Goal: Find specific page/section: Find specific page/section

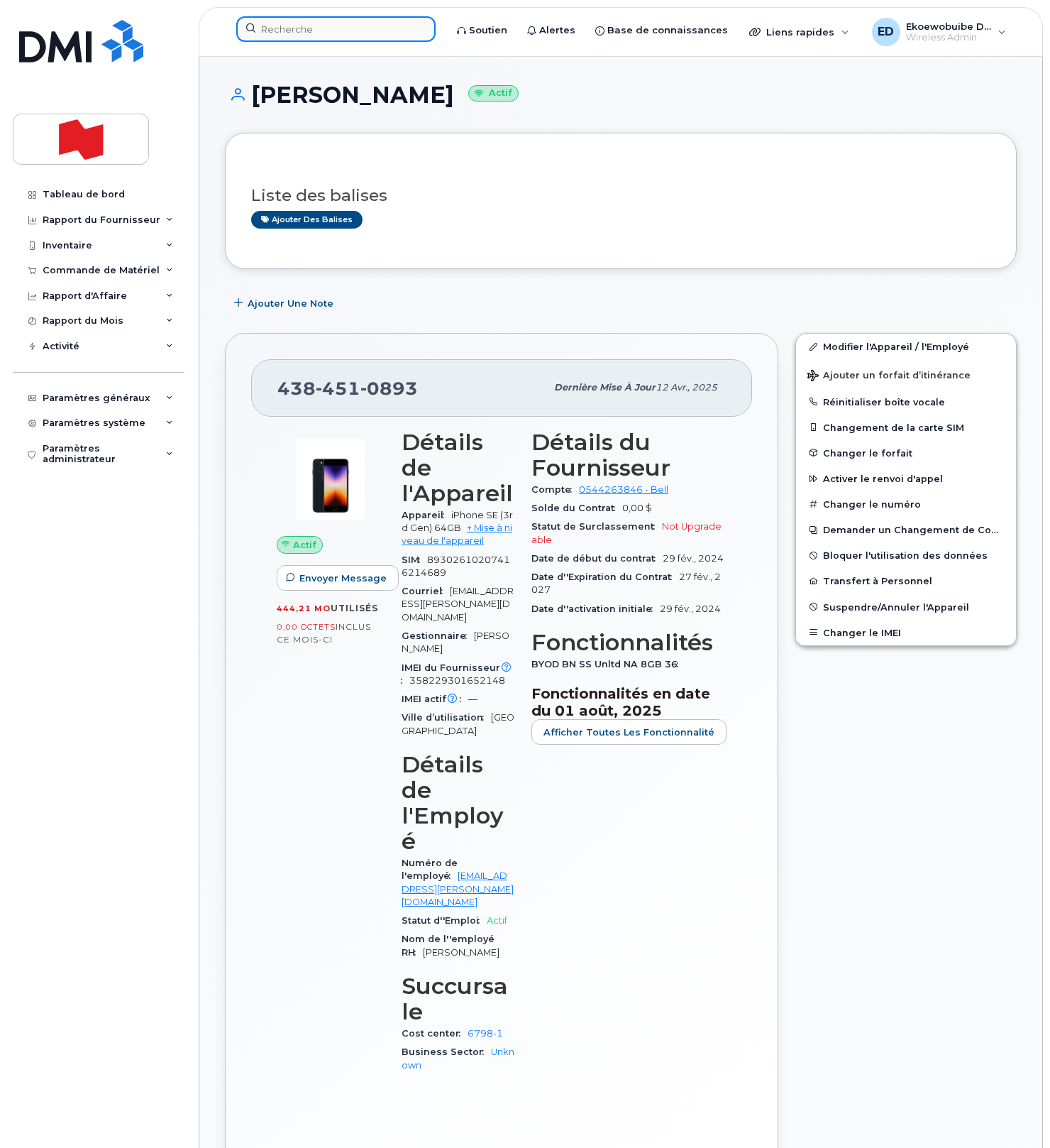
click at [322, 31] on input at bounding box center [336, 29] width 200 height 26
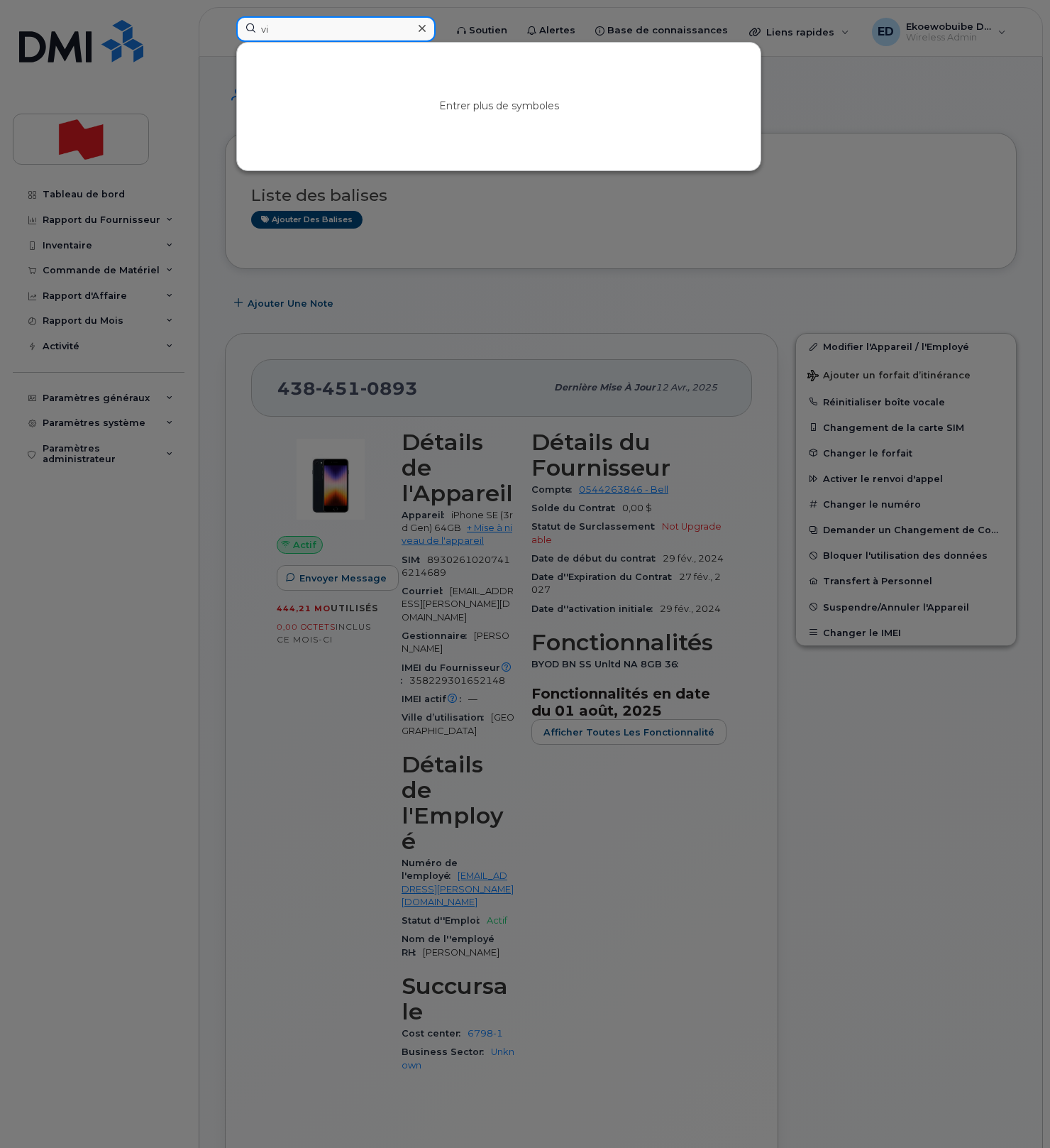
click at [295, 29] on input "vi" at bounding box center [336, 29] width 200 height 26
type input "vicky wang"
drag, startPoint x: 340, startPoint y: 29, endPoint x: 260, endPoint y: 25, distance: 80.1
click at [260, 25] on input "vicky wang" at bounding box center [336, 29] width 200 height 26
click at [641, 229] on div at bounding box center [525, 574] width 1050 height 1148
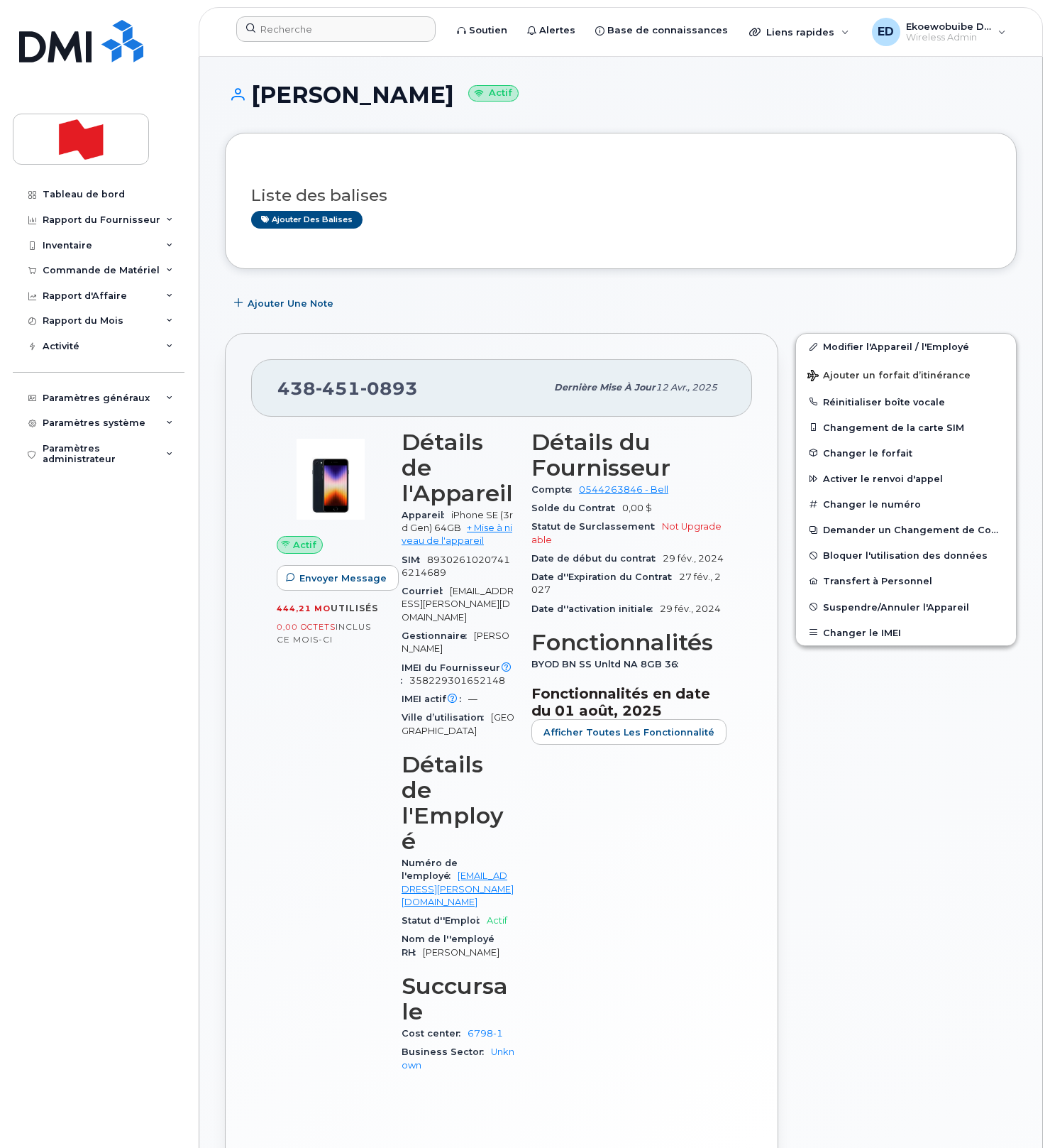
scroll to position [1, 0]
click at [552, 201] on h3 "Liste des balises" at bounding box center [620, 194] width 739 height 18
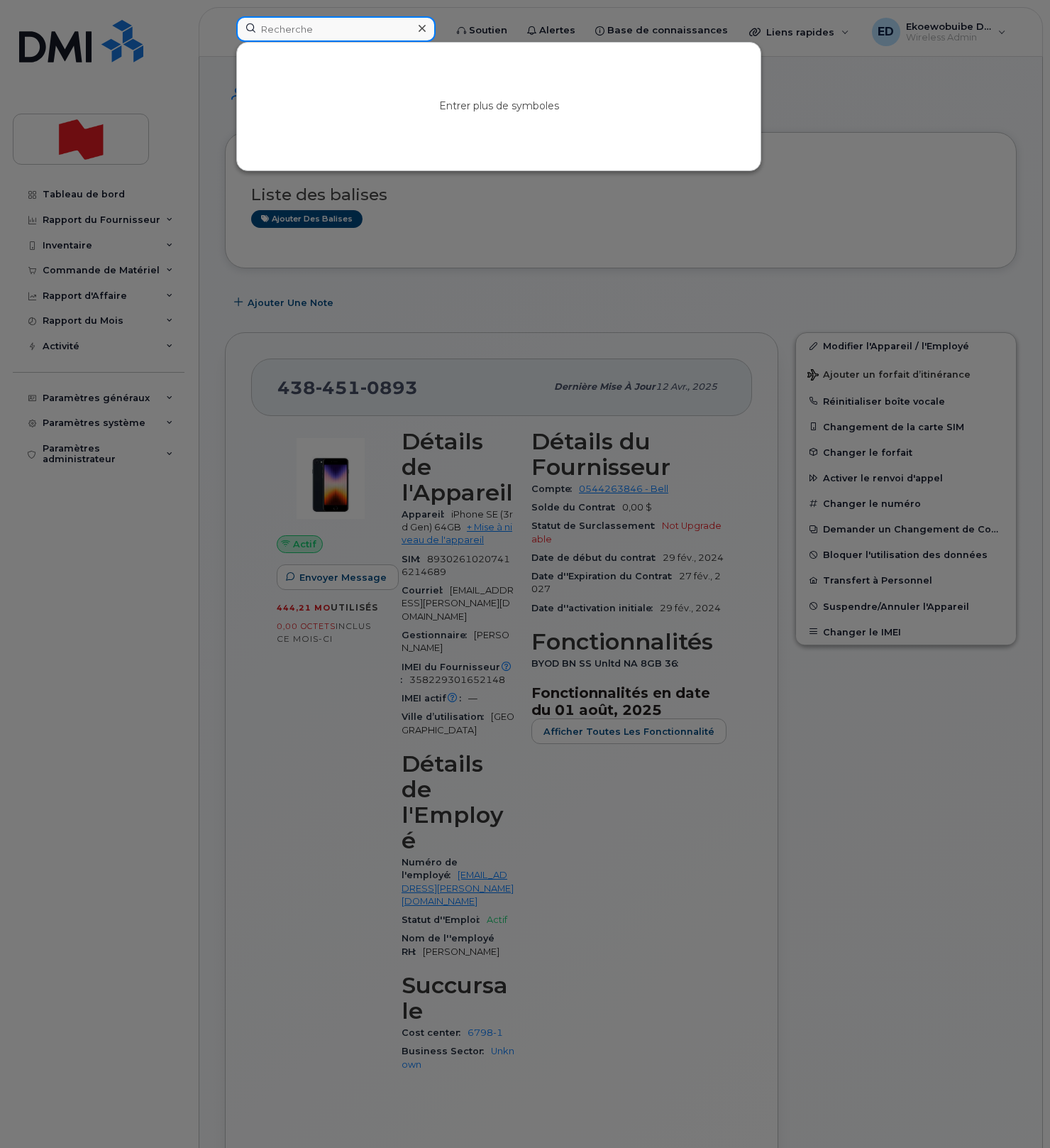
click at [303, 33] on input at bounding box center [336, 29] width 200 height 26
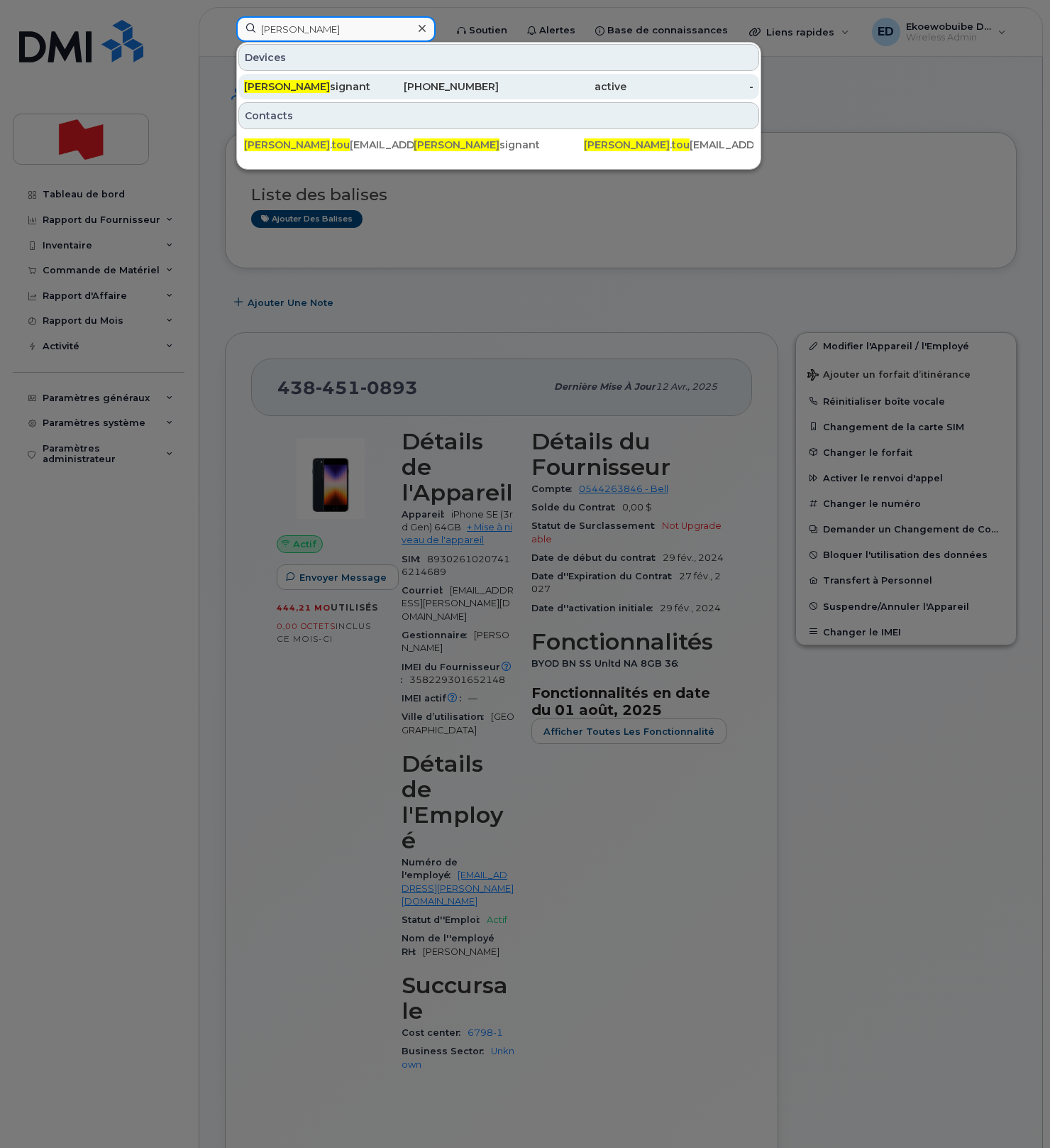
type input "steve tou"
click at [313, 84] on div "Steve Tou signant" at bounding box center [308, 86] width 127 height 14
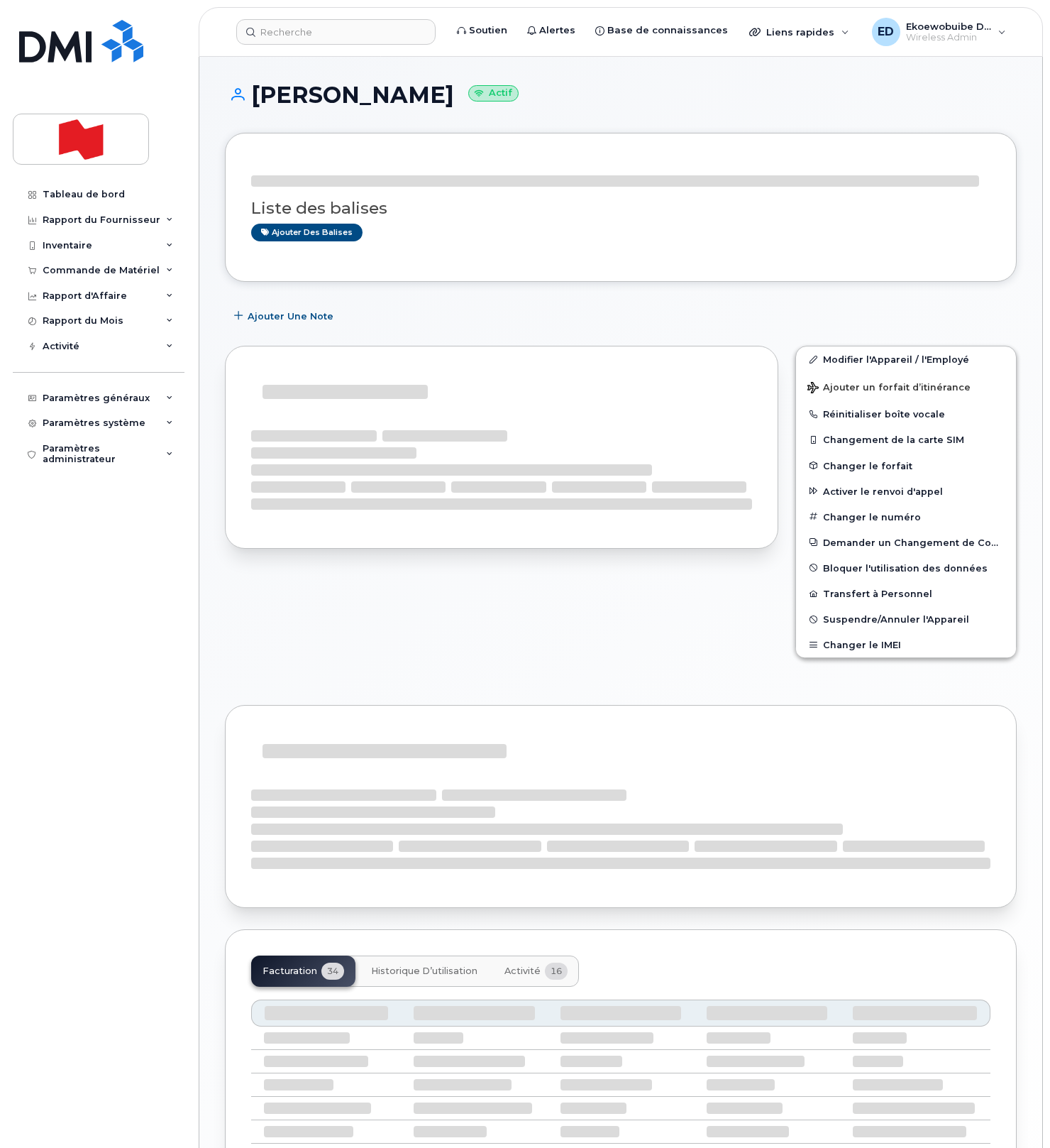
click at [381, 100] on h1 "Steve Tousignant Actif" at bounding box center [620, 95] width 792 height 25
click at [380, 100] on h1 "Steve Tousignant Actif" at bounding box center [620, 95] width 792 height 25
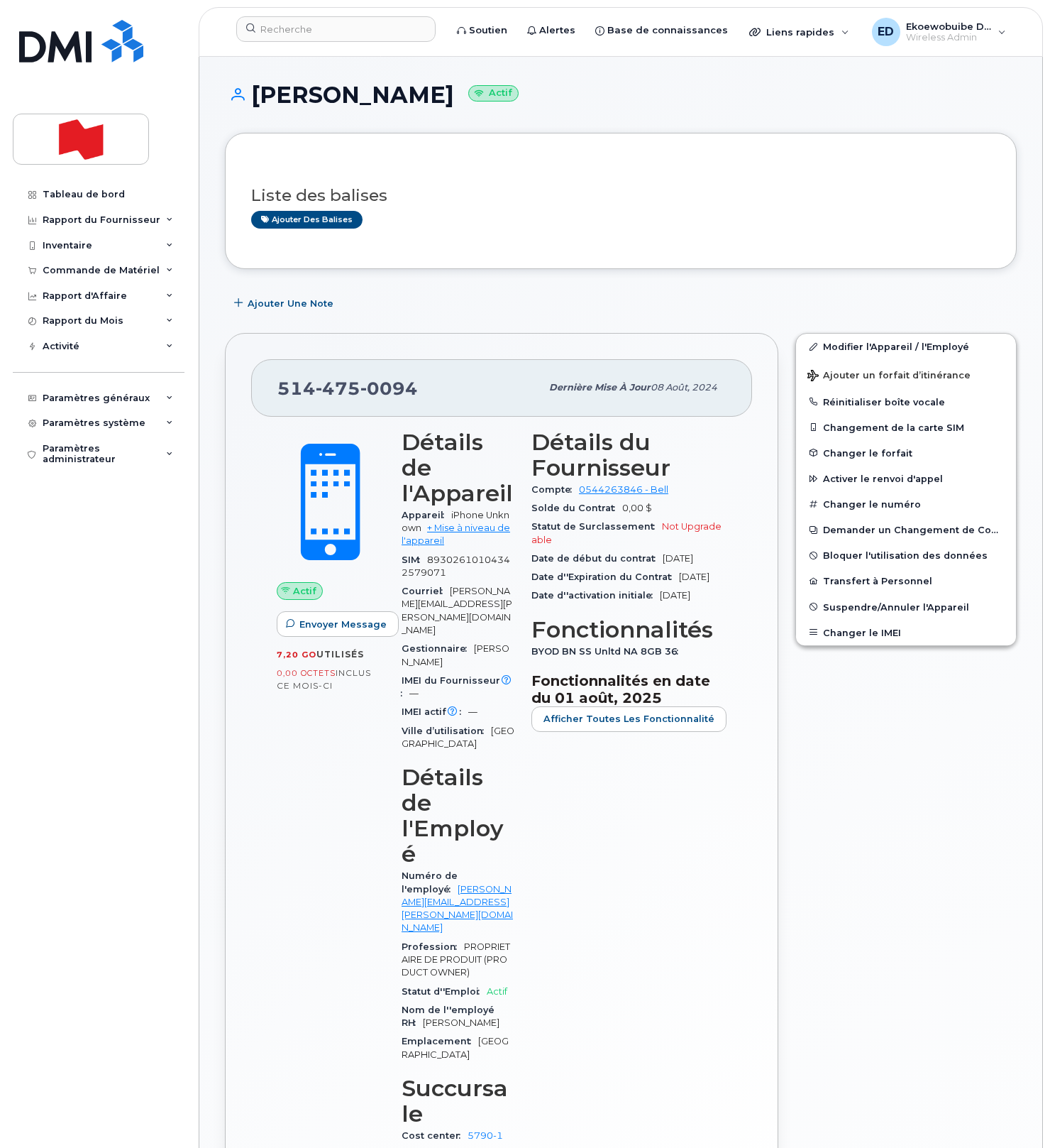
copy h1 "Tousignant"
click at [602, 194] on h3 "Liste des balises" at bounding box center [620, 195] width 739 height 18
click at [859, 627] on button "Changer le IMEI" at bounding box center [906, 632] width 220 height 26
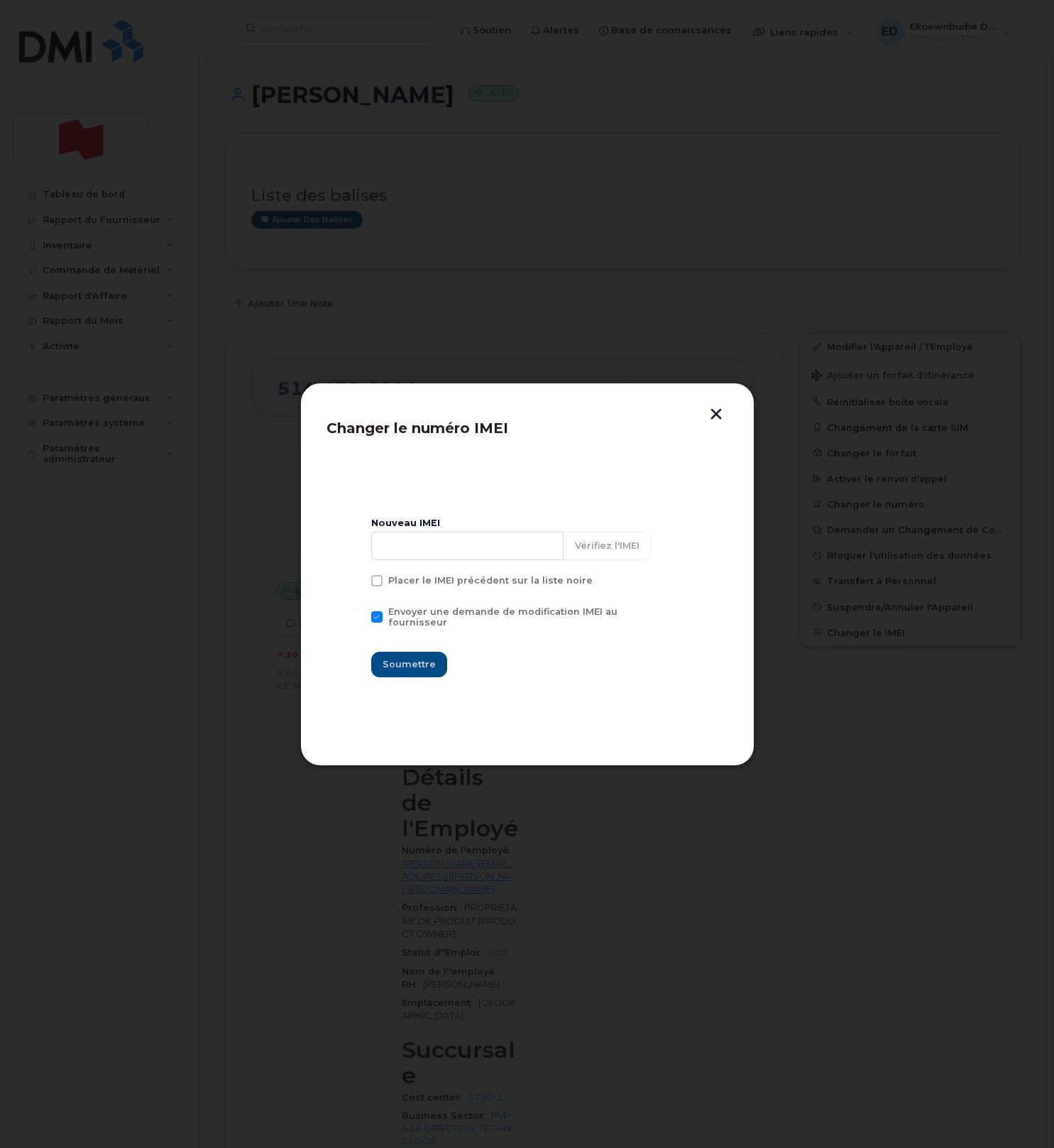
click at [721, 412] on button "button" at bounding box center [716, 415] width 21 height 15
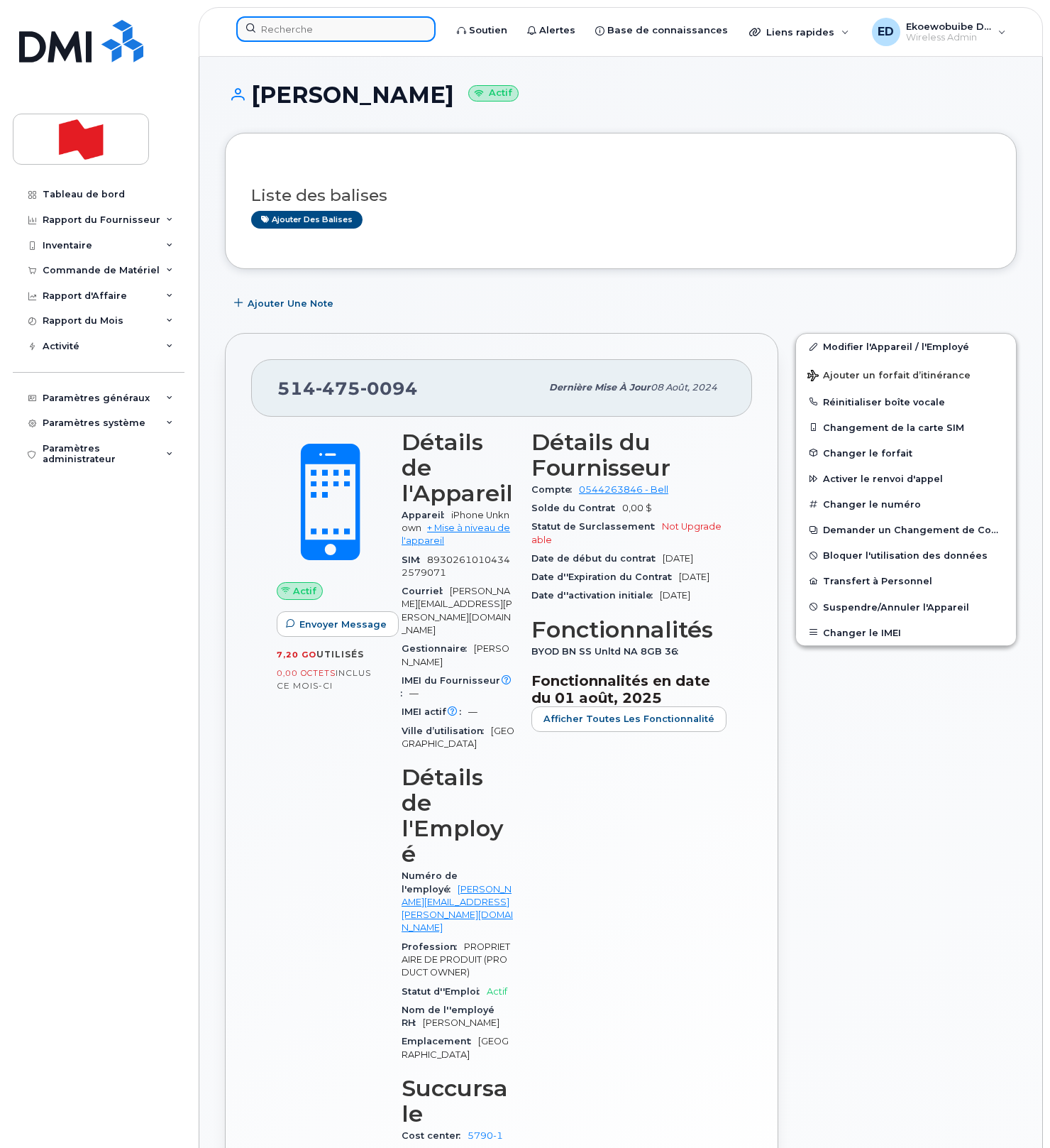
click at [315, 32] on input at bounding box center [336, 29] width 200 height 26
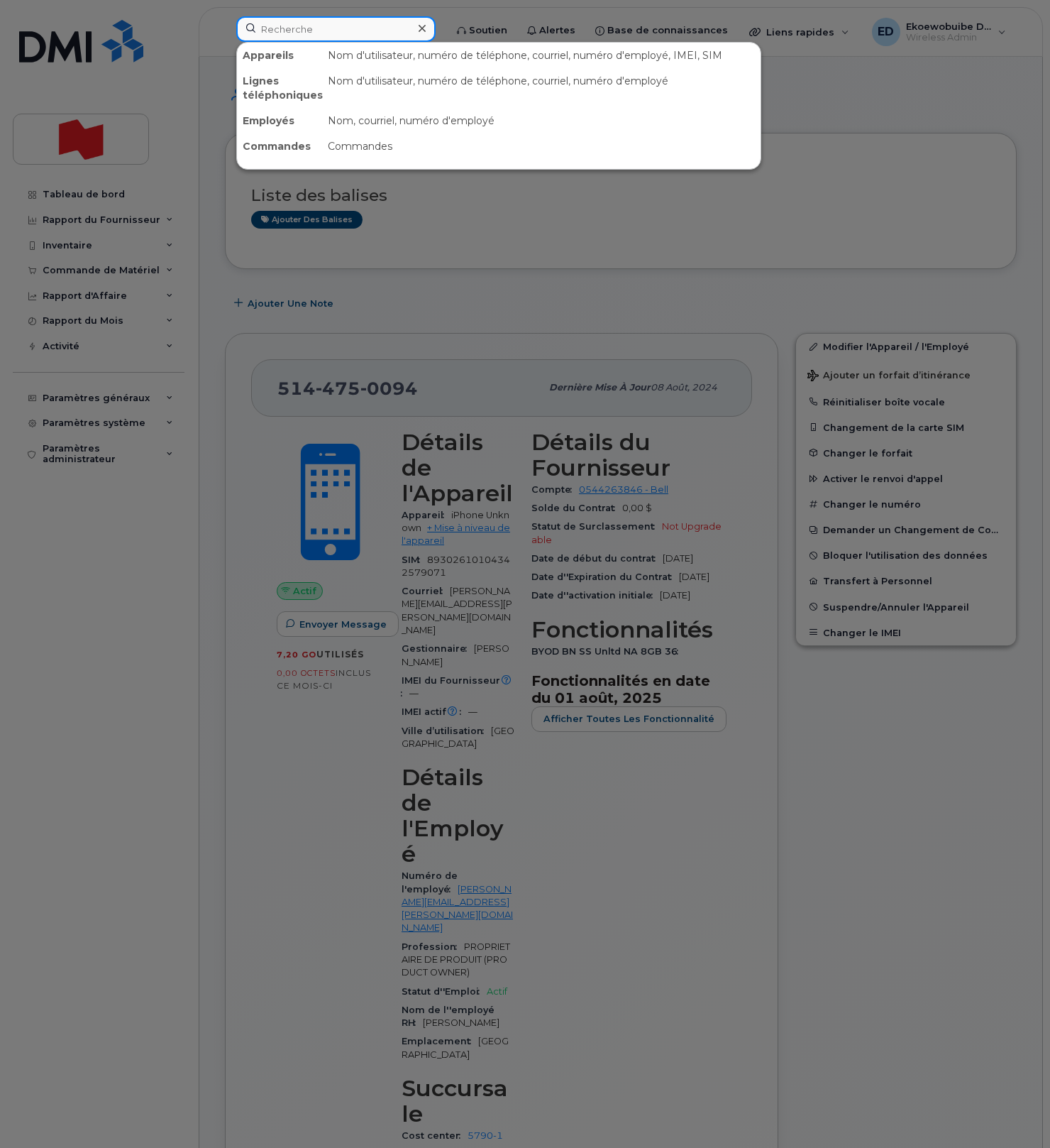
paste input "Shawn Yan"
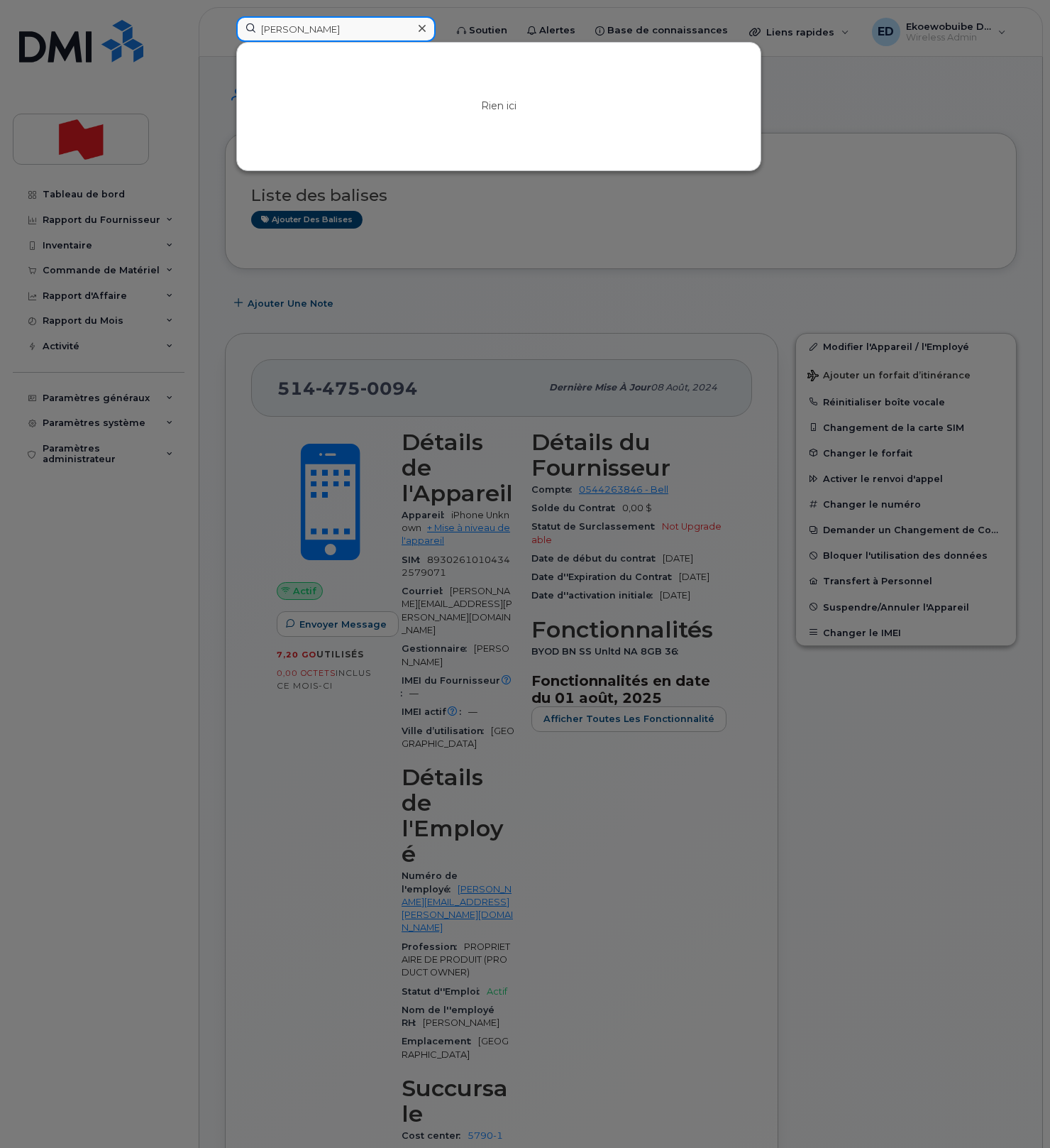
drag, startPoint x: 347, startPoint y: 26, endPoint x: 235, endPoint y: 27, distance: 112.0
click at [235, 27] on div "Shawn Yan Rien ici" at bounding box center [336, 32] width 222 height 31
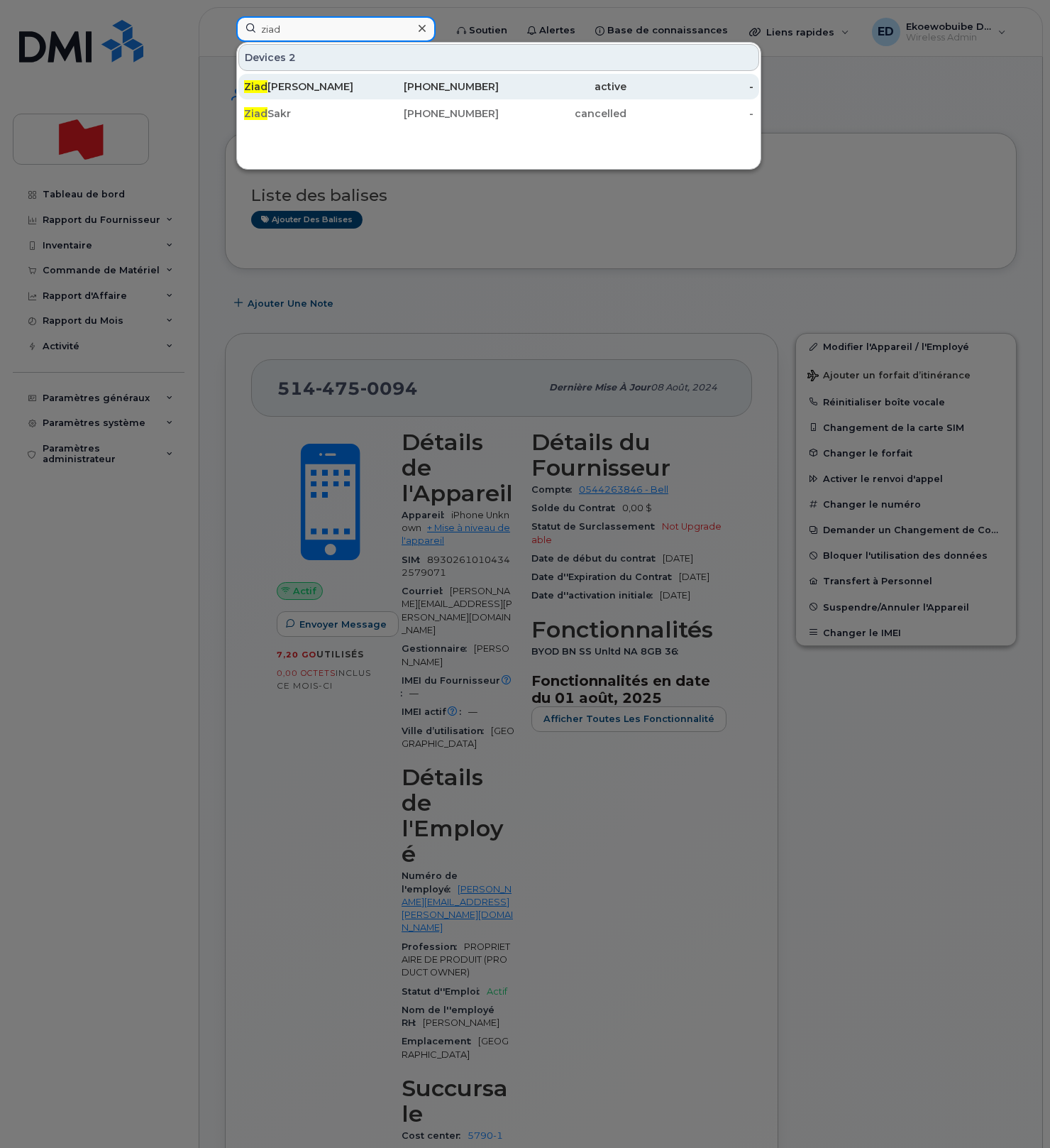
type input "ziad"
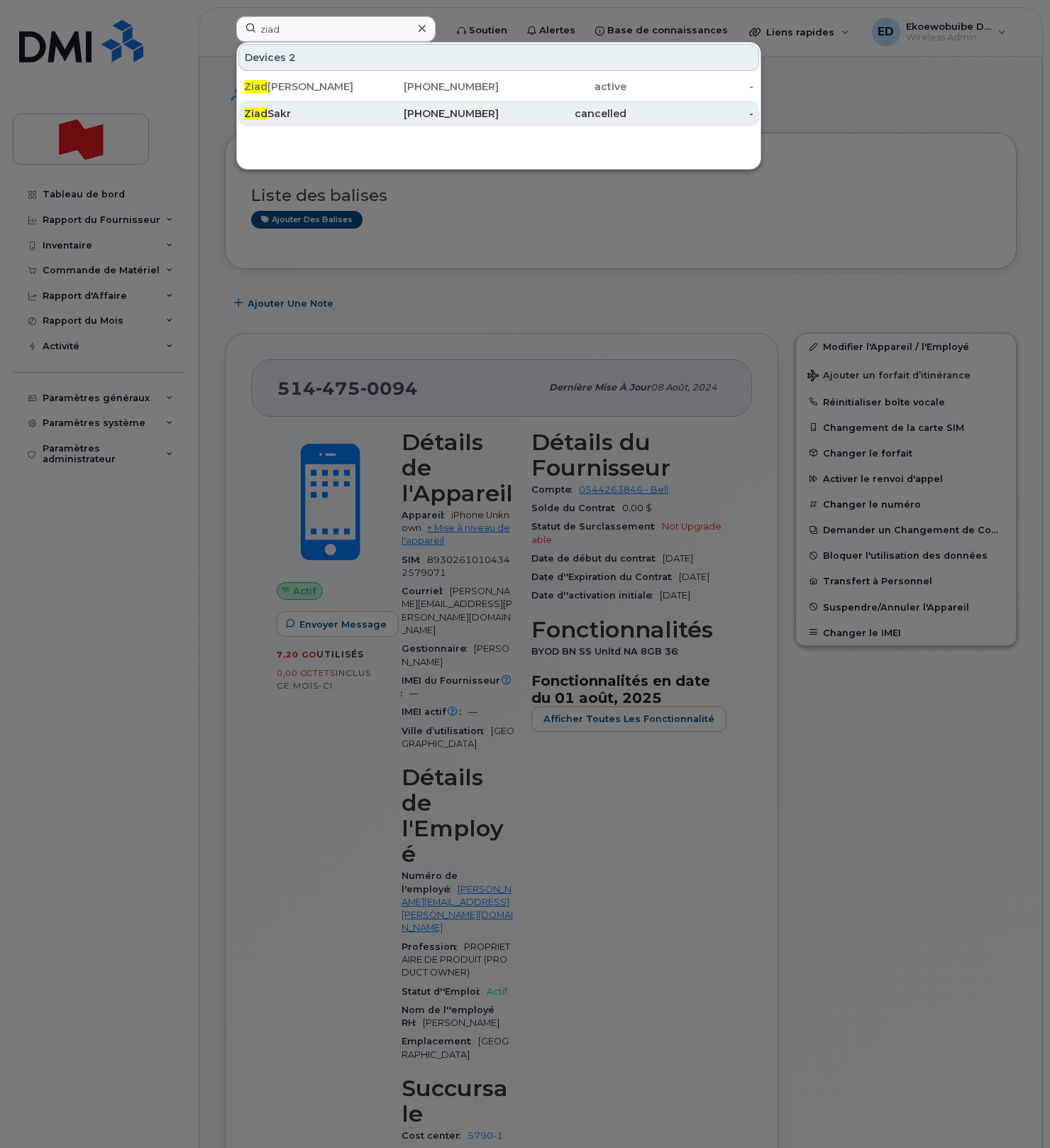
drag, startPoint x: 277, startPoint y: 91, endPoint x: 306, endPoint y: 115, distance: 37.6
click at [277, 91] on div "Ziad Mawassi" at bounding box center [308, 86] width 127 height 14
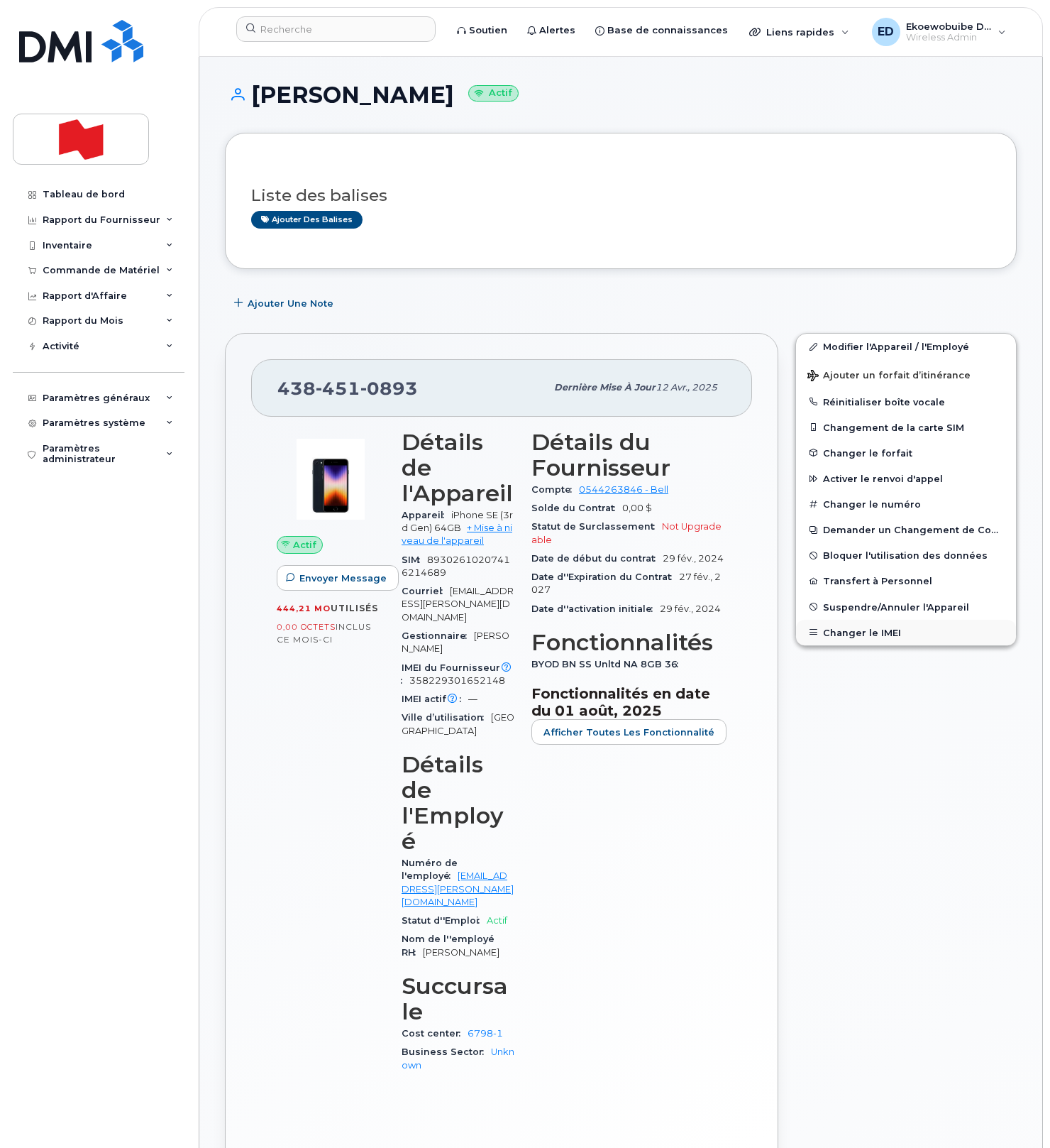
click at [842, 632] on button "Changer le IMEI" at bounding box center [906, 632] width 220 height 26
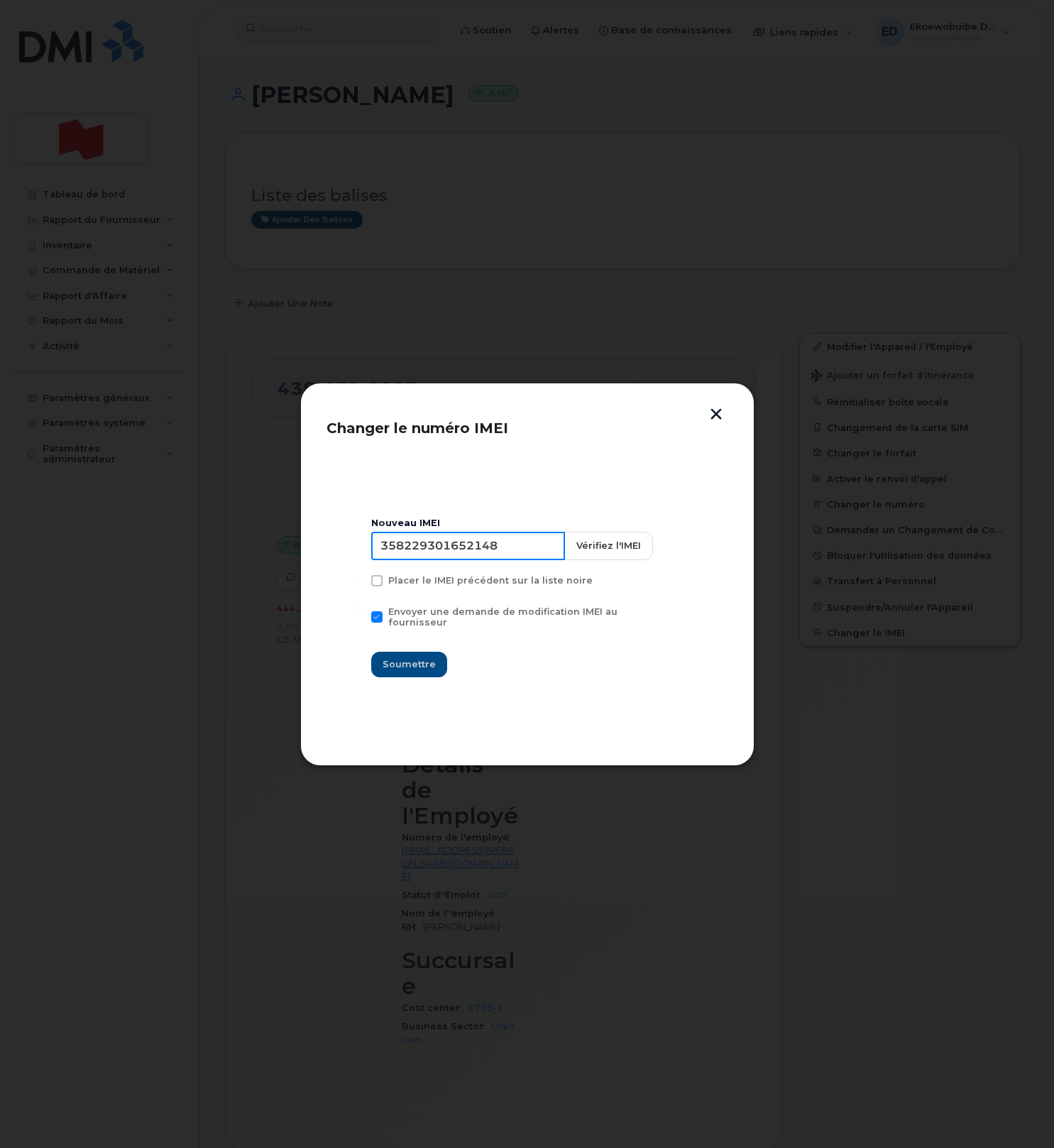
click at [471, 555] on input "358229301652148" at bounding box center [468, 546] width 194 height 29
click at [475, 551] on input "358229301652148" at bounding box center [468, 546] width 194 height 29
click at [462, 554] on input "358229301652148" at bounding box center [468, 546] width 194 height 29
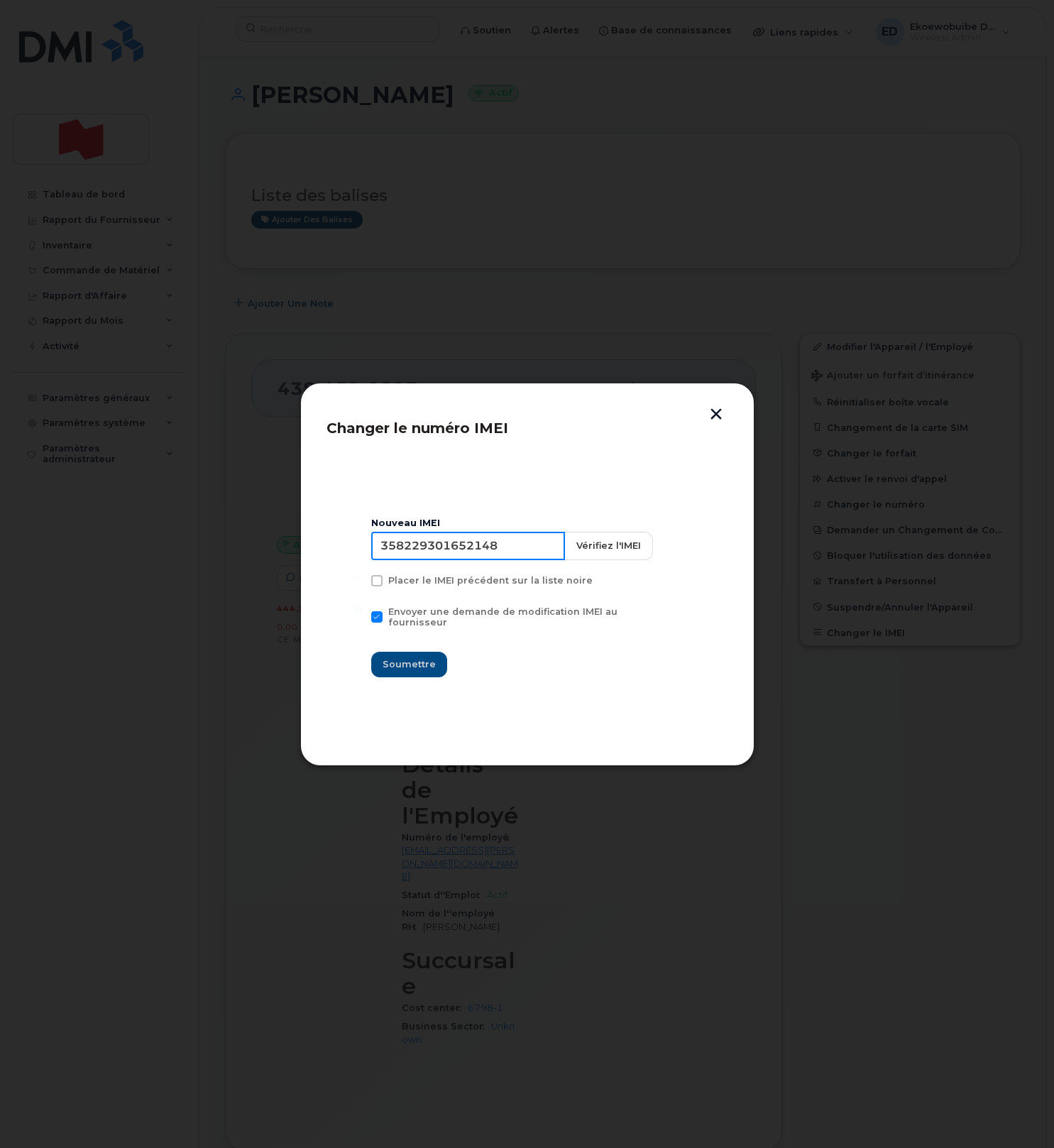
click at [462, 554] on input "358229301652148" at bounding box center [468, 546] width 194 height 29
type input "354216330675350"
click at [428, 659] on span "Soumettre" at bounding box center [409, 664] width 53 height 13
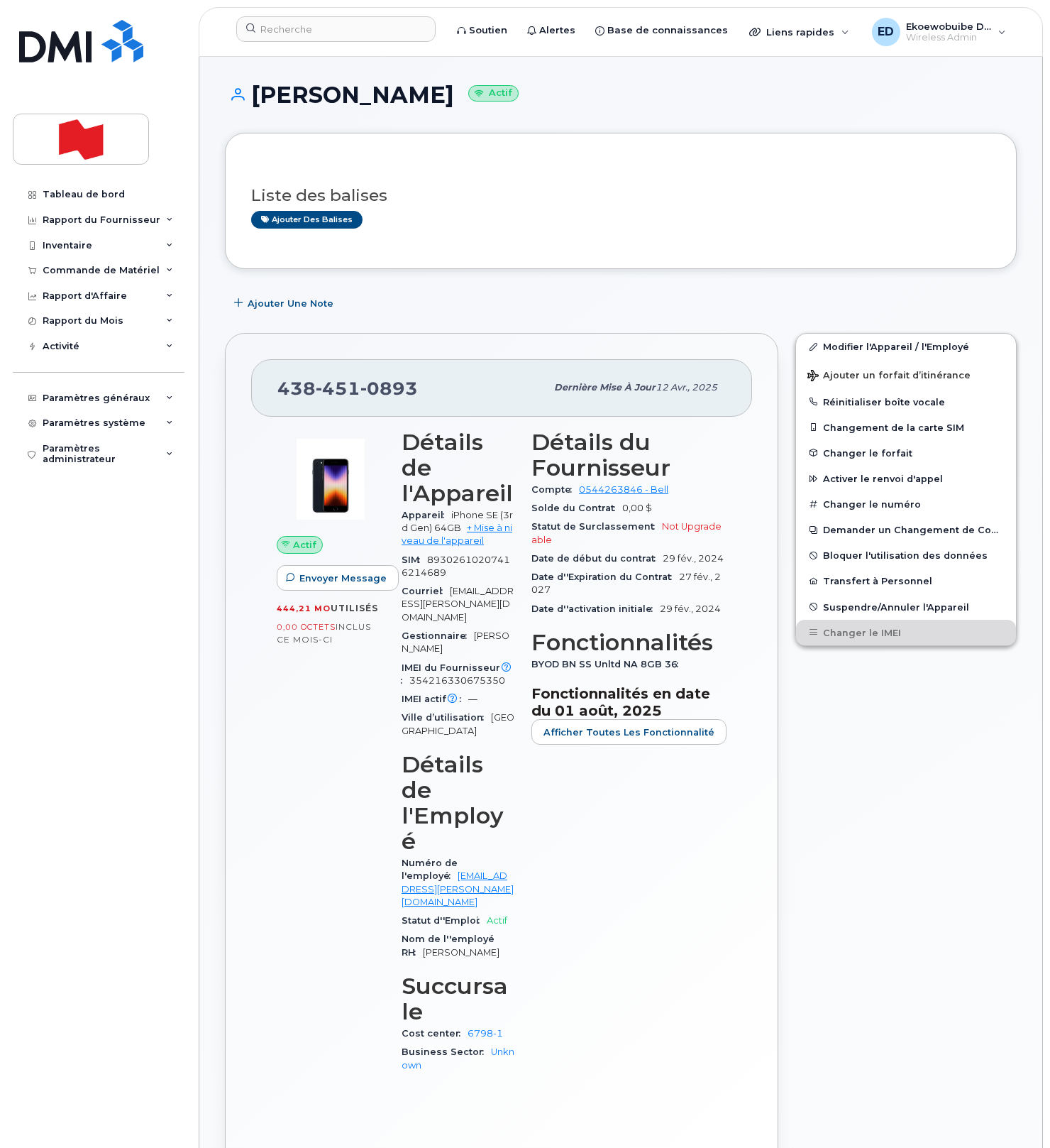
click at [364, 102] on h1 "Ziad Mawassi Actif" at bounding box center [620, 95] width 792 height 25
copy h1 "Mawassi"
click at [475, 166] on div "Liste des balises Ajouter des balises" at bounding box center [620, 201] width 739 height 84
drag, startPoint x: 447, startPoint y: 393, endPoint x: 282, endPoint y: 392, distance: 165.0
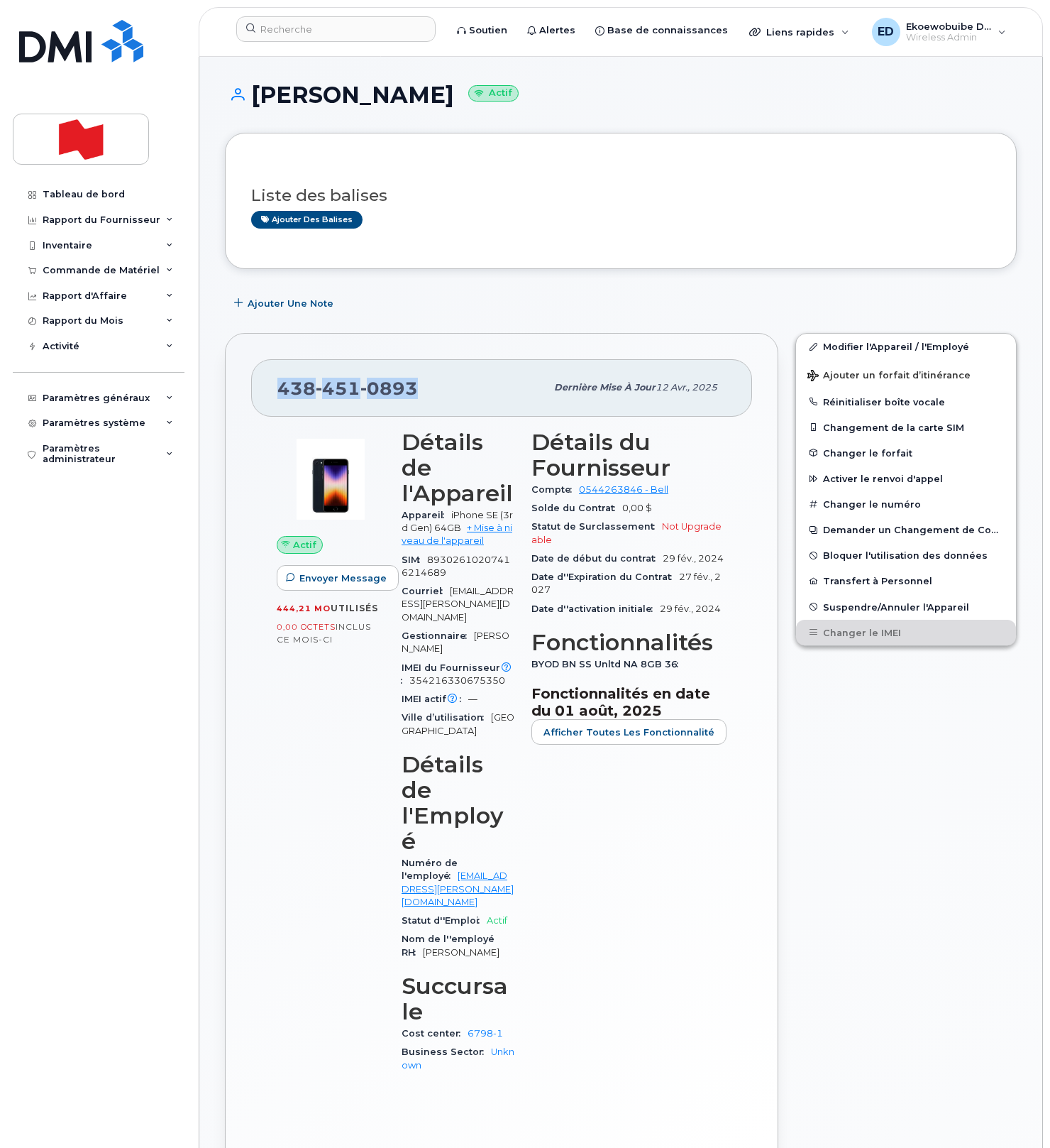
click at [282, 392] on div "438 451 0893" at bounding box center [411, 387] width 268 height 30
copy span "438 451 0893"
drag, startPoint x: 542, startPoint y: 204, endPoint x: 527, endPoint y: 194, distance: 18.0
click at [540, 203] on div "Liste des balises Ajouter des balises" at bounding box center [620, 201] width 739 height 54
click at [294, 23] on input at bounding box center [336, 29] width 200 height 26
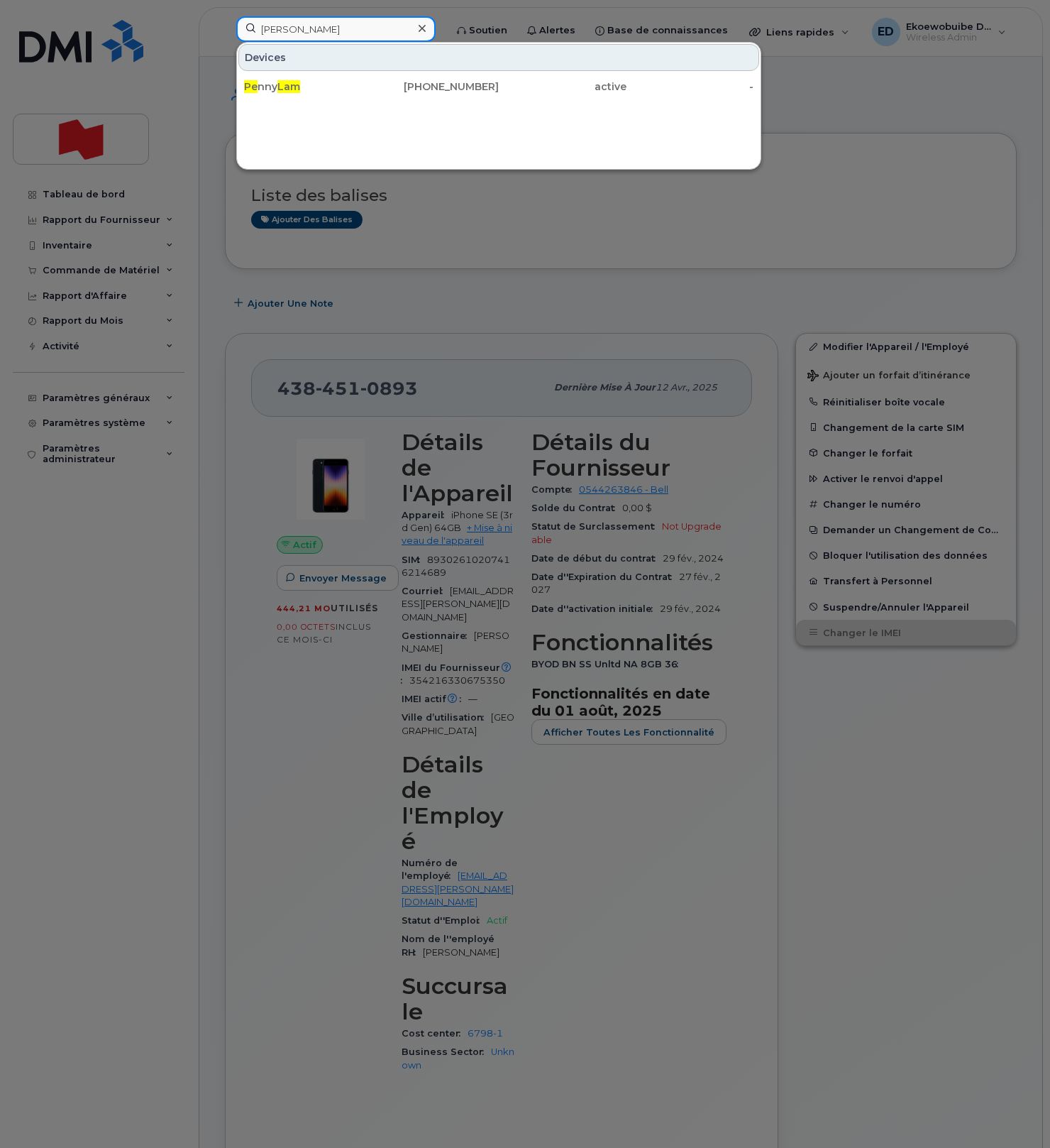
type input "lam pe"
click at [298, 92] on span "Lam" at bounding box center [288, 86] width 23 height 12
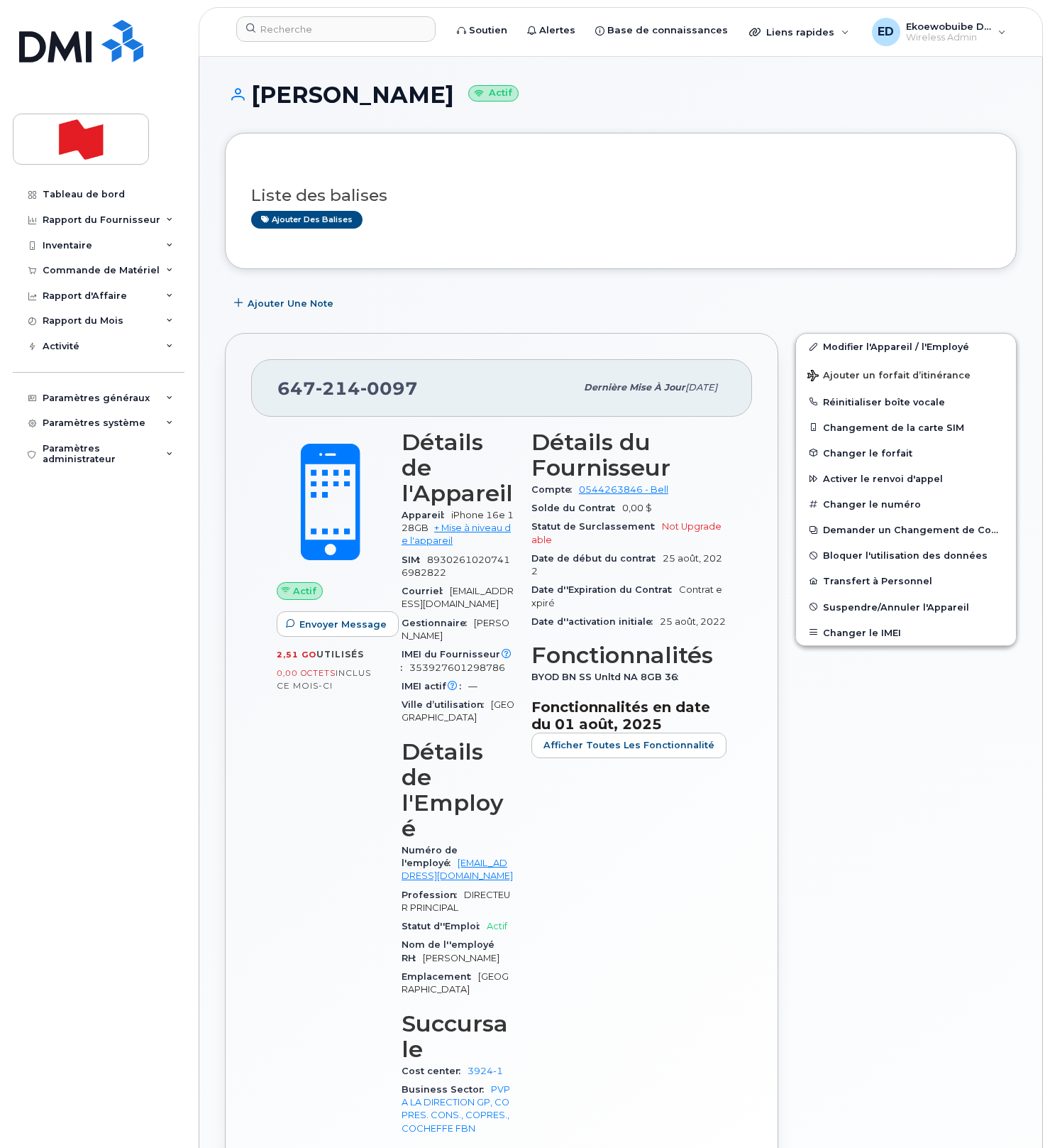
drag, startPoint x: 410, startPoint y: 316, endPoint x: 396, endPoint y: 339, distance: 26.9
click at [409, 317] on div "Liste des balises Ajouter des balises Ajouter une Note [PHONE_NUMBER] Dernière …" at bounding box center [620, 961] width 792 height 1656
drag, startPoint x: 421, startPoint y: 386, endPoint x: 284, endPoint y: 392, distance: 137.1
click at [284, 392] on div "[PHONE_NUMBER]" at bounding box center [427, 387] width 298 height 30
copy span "[PHONE_NUMBER]"
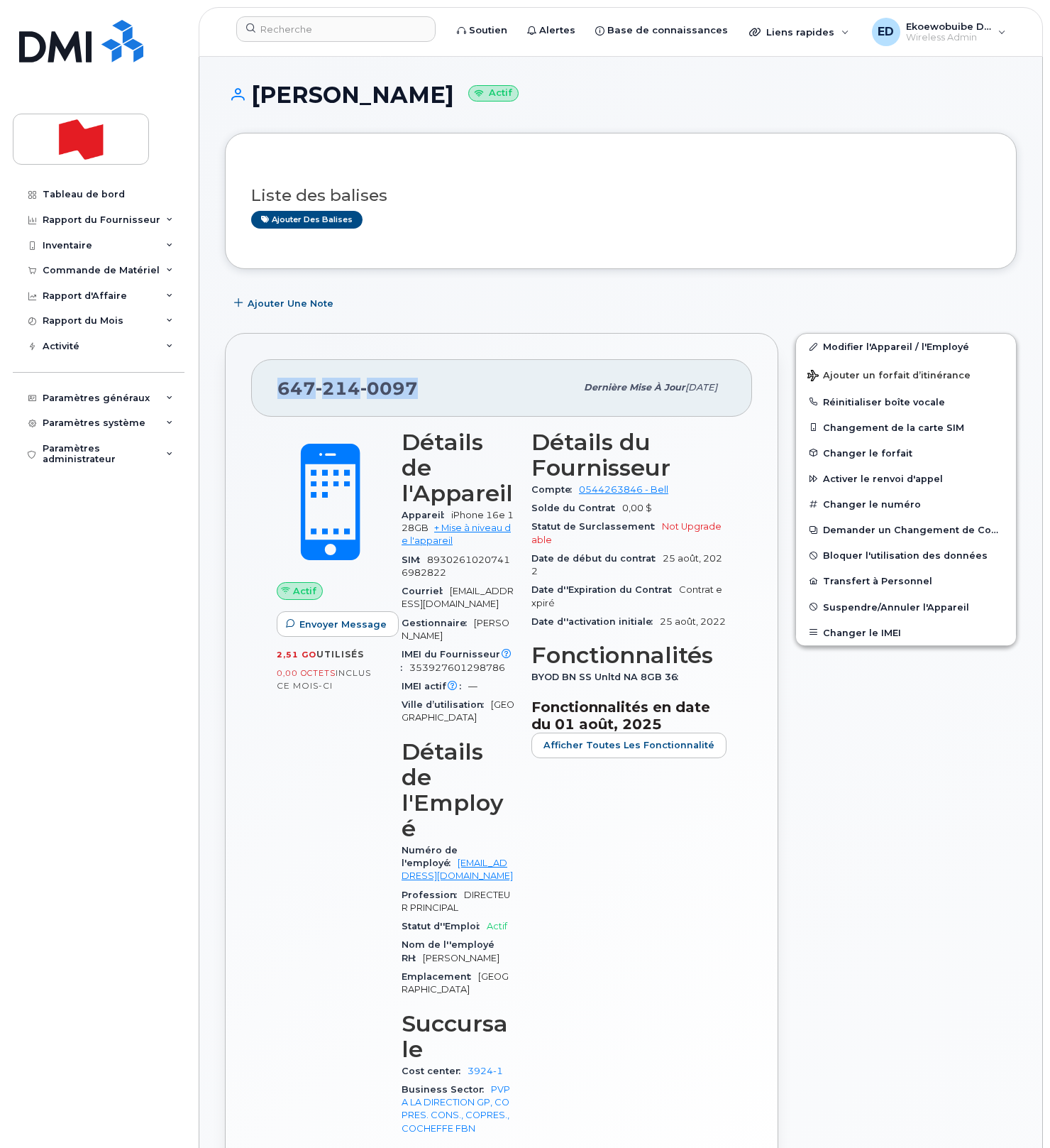
copy span "[PHONE_NUMBER]"
click at [298, 39] on input at bounding box center [336, 29] width 200 height 26
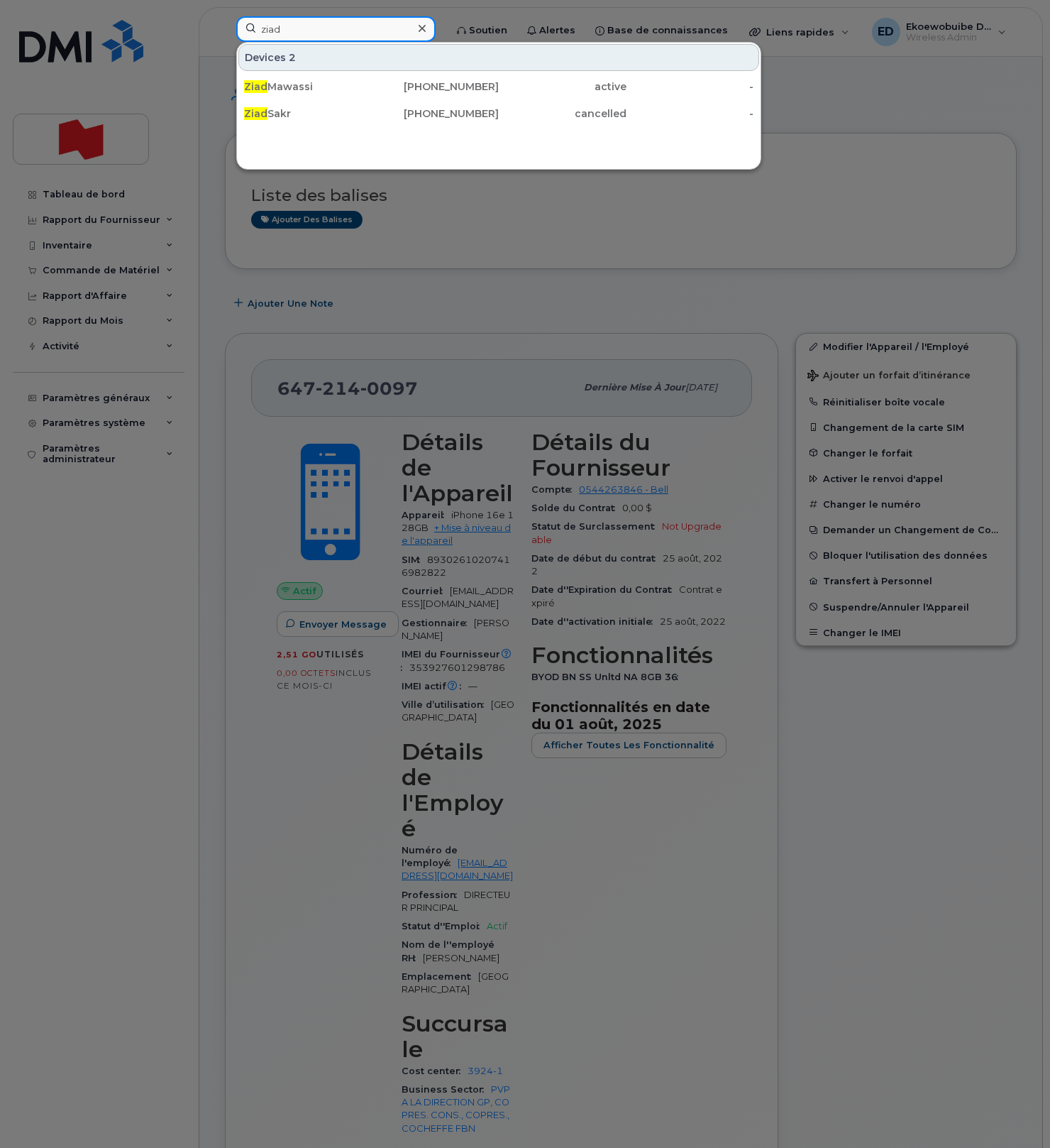
type input "ziad"
click at [826, 217] on div at bounding box center [525, 574] width 1050 height 1148
